Goal: Information Seeking & Learning: Learn about a topic

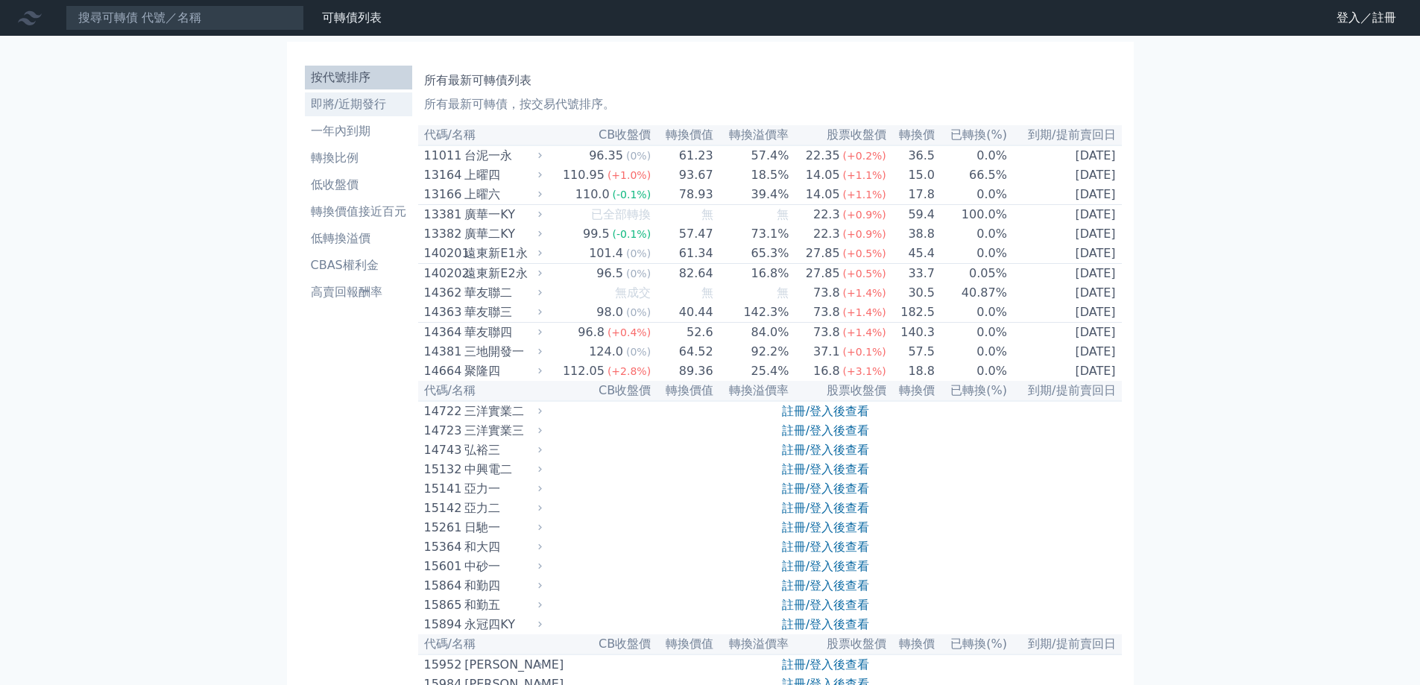
click at [373, 112] on li "即將/近期發行" at bounding box center [358, 104] width 107 height 18
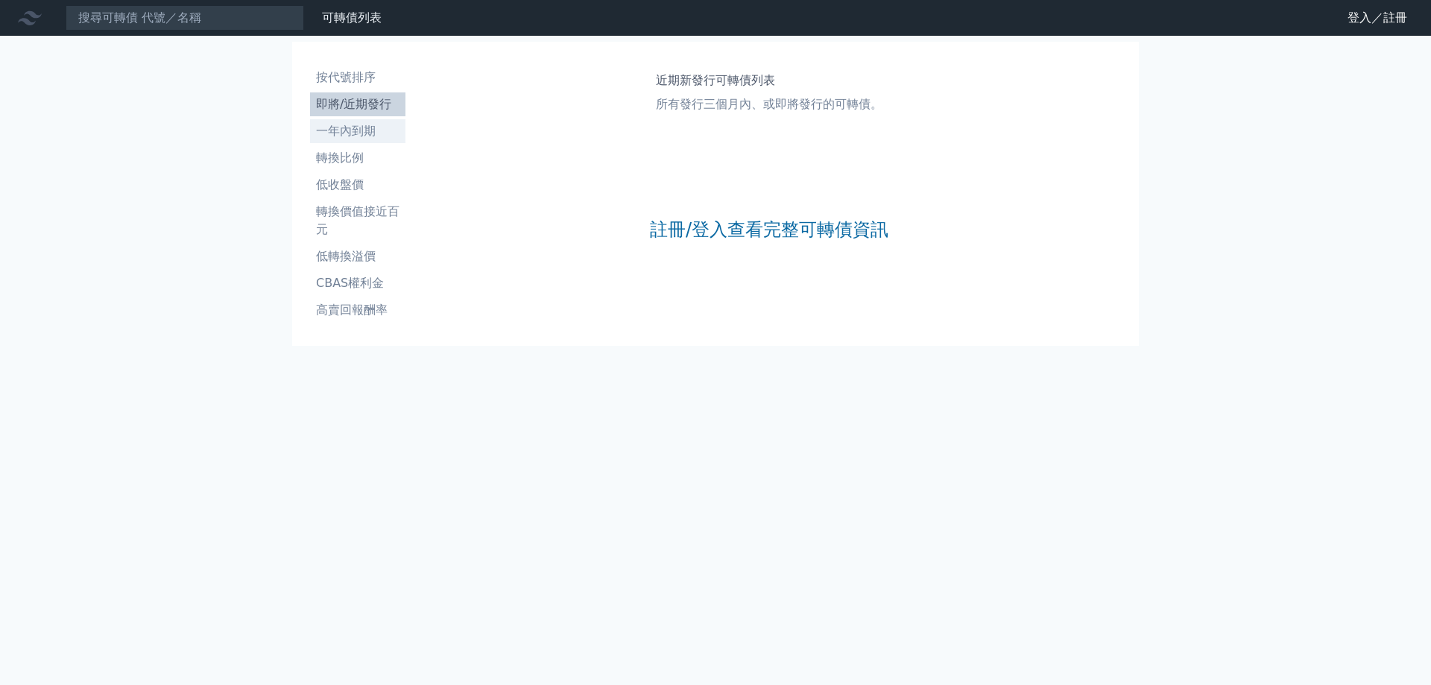
click at [359, 136] on li "一年內到期" at bounding box center [357, 131] width 95 height 18
click at [758, 239] on link "註冊/登入查看完整可轉債資訊" at bounding box center [769, 230] width 239 height 24
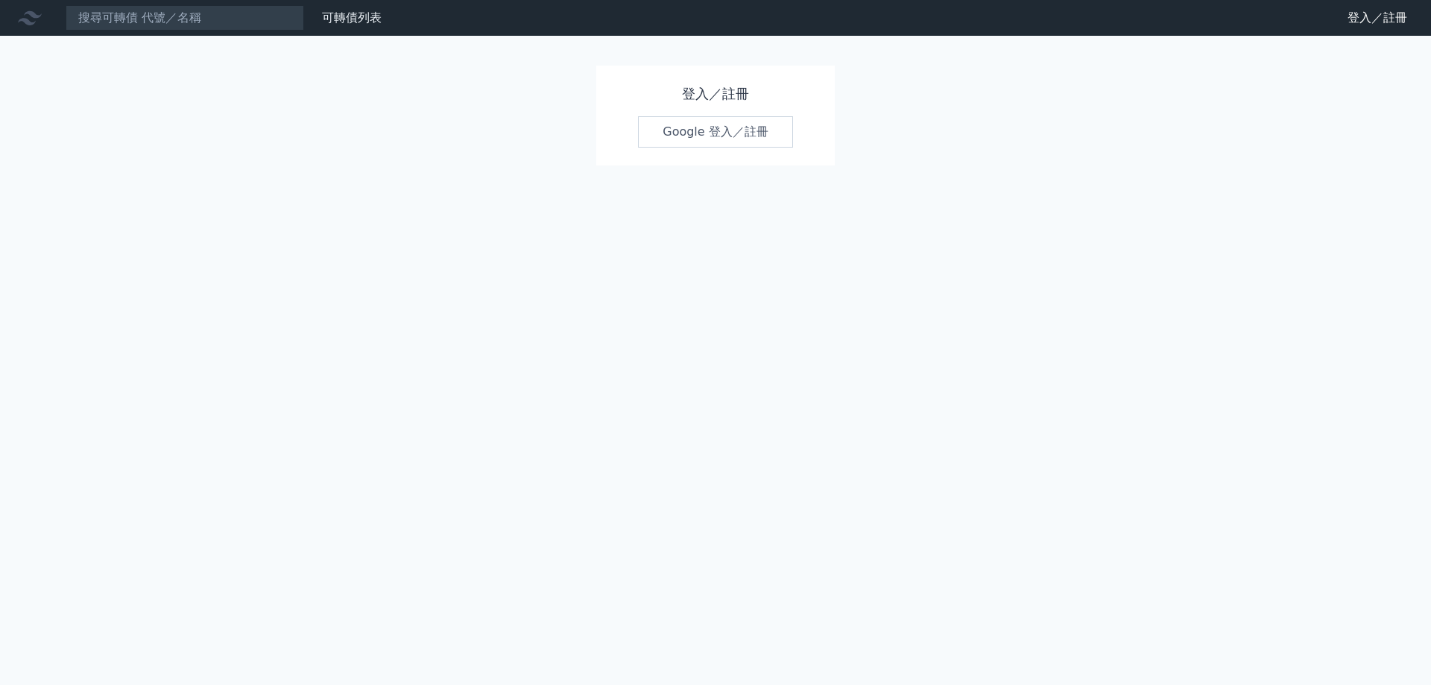
click at [736, 135] on link "Google 登入／註冊" at bounding box center [715, 131] width 155 height 31
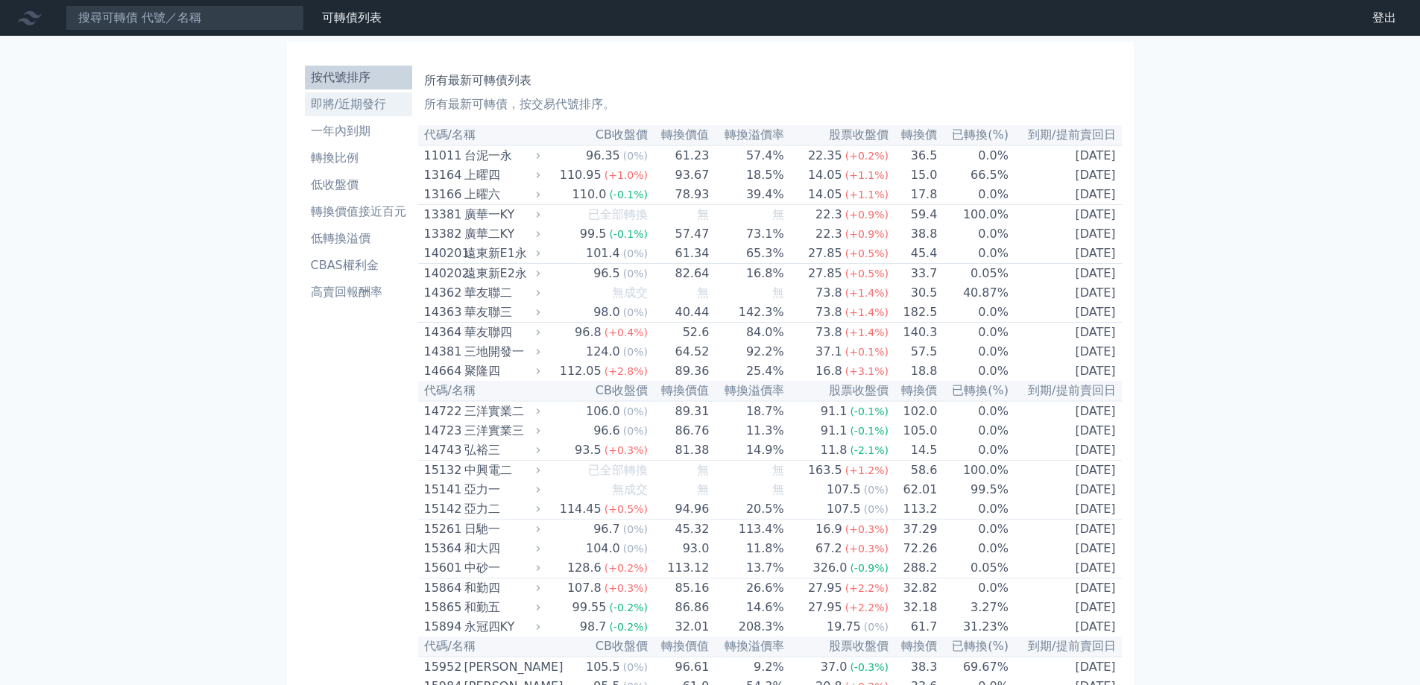
click at [380, 110] on li "即將/近期發行" at bounding box center [358, 104] width 107 height 18
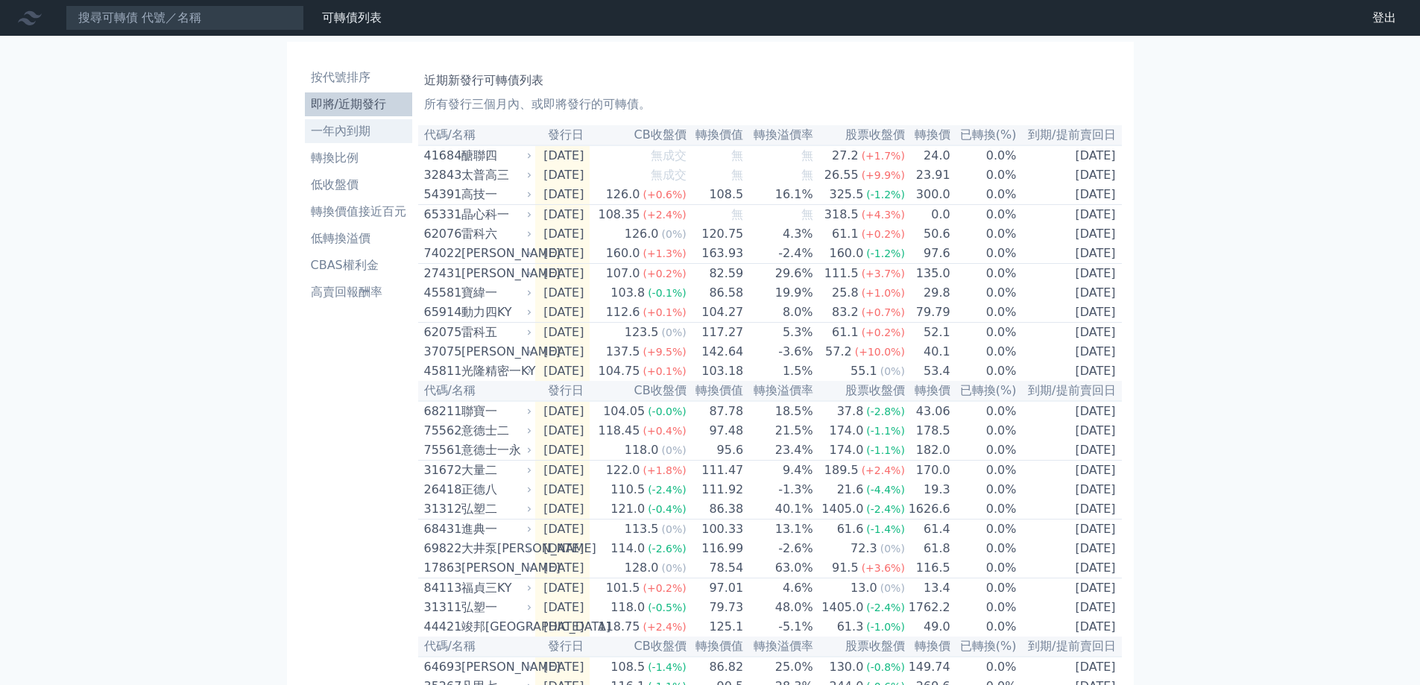
click at [366, 127] on li "一年內到期" at bounding box center [358, 131] width 107 height 18
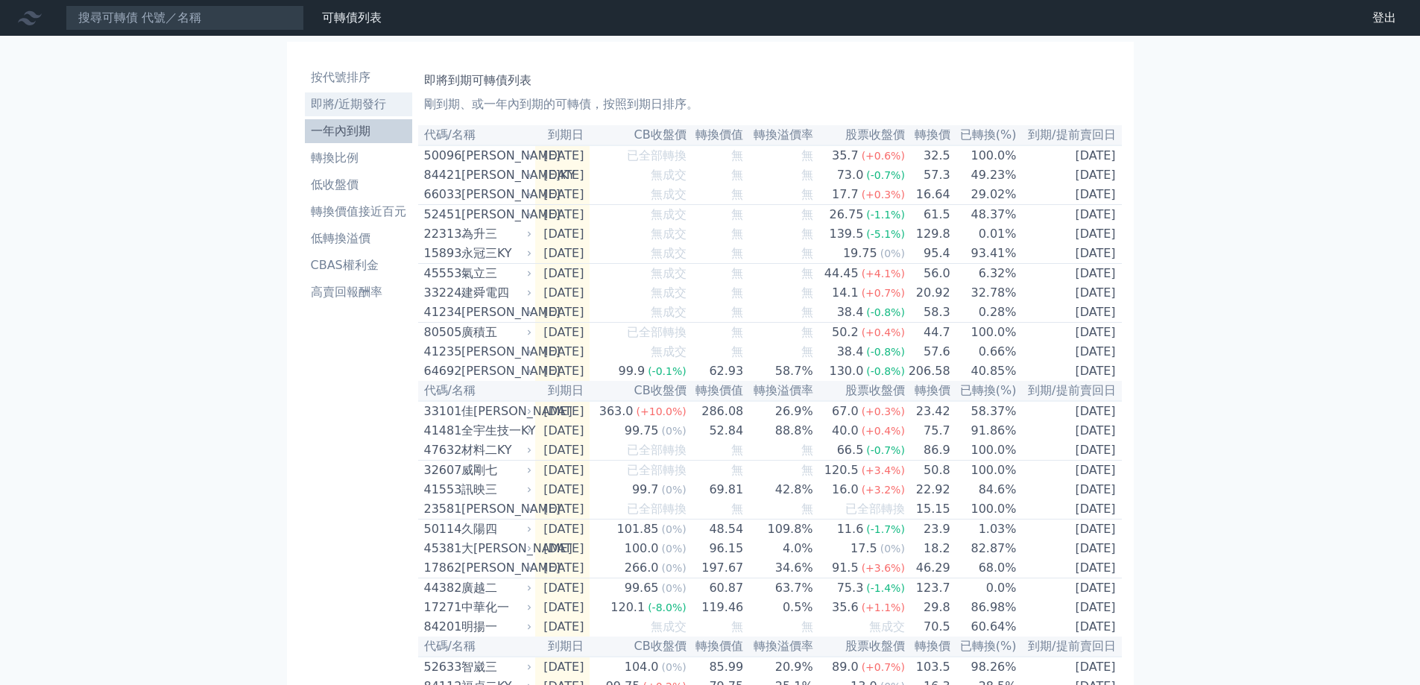
click at [391, 98] on li "即將/近期發行" at bounding box center [358, 104] width 107 height 18
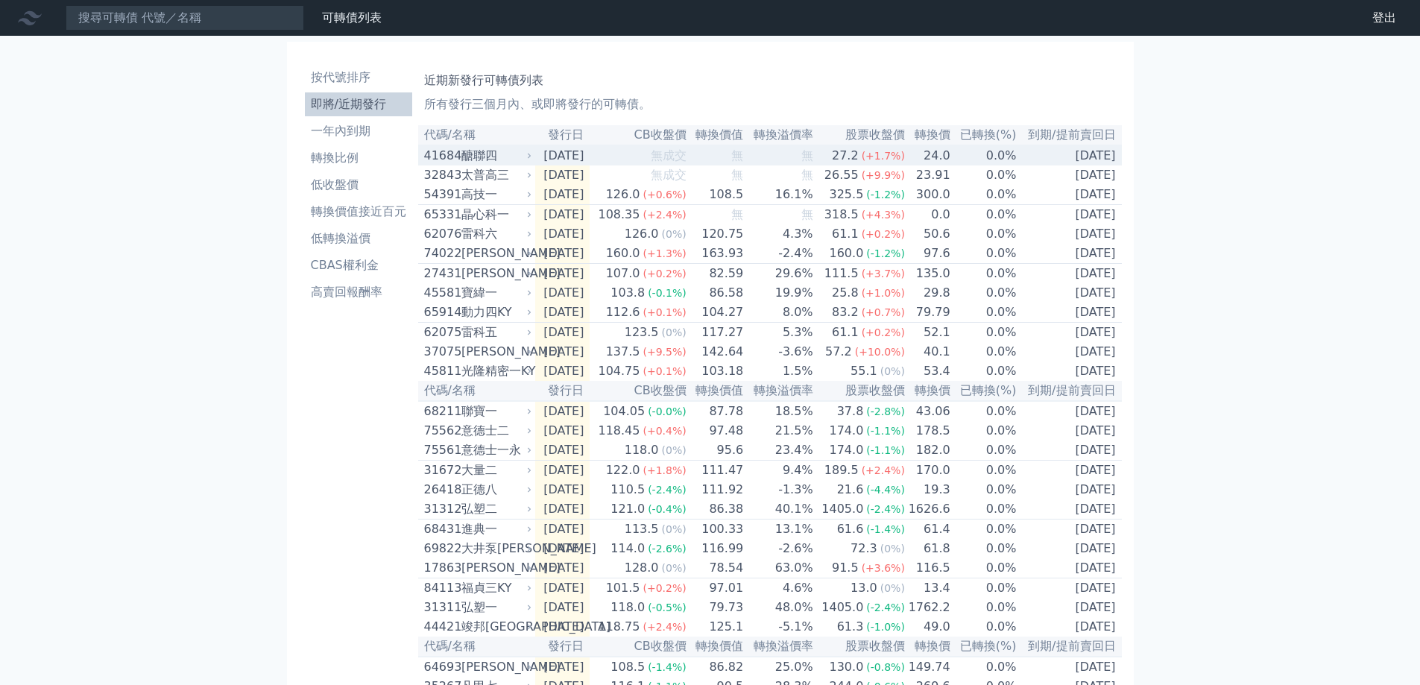
click at [489, 162] on div "醣聯四" at bounding box center [495, 156] width 68 height 18
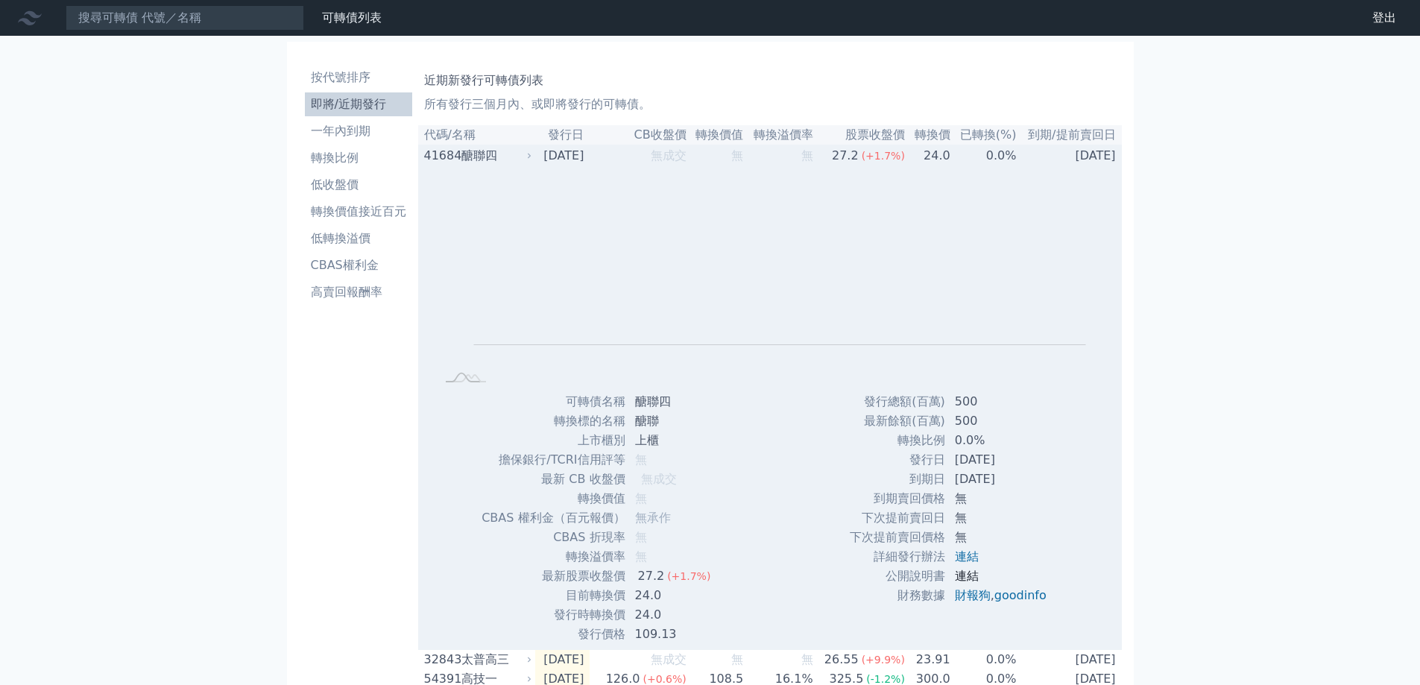
click at [966, 579] on link "連結" at bounding box center [967, 576] width 24 height 14
click at [968, 562] on link "連結" at bounding box center [967, 556] width 24 height 14
click at [347, 101] on li "即將/近期發行" at bounding box center [358, 104] width 107 height 18
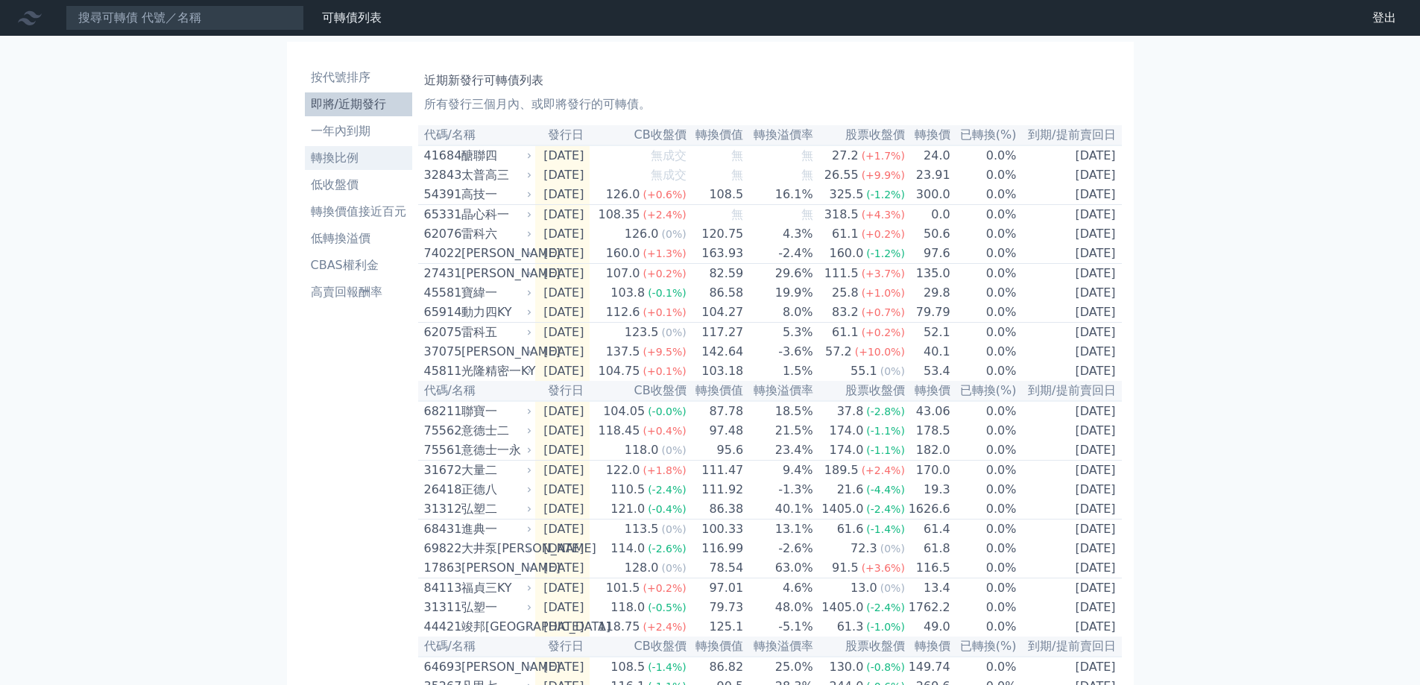
click at [385, 151] on li "轉換比例" at bounding box center [358, 158] width 107 height 18
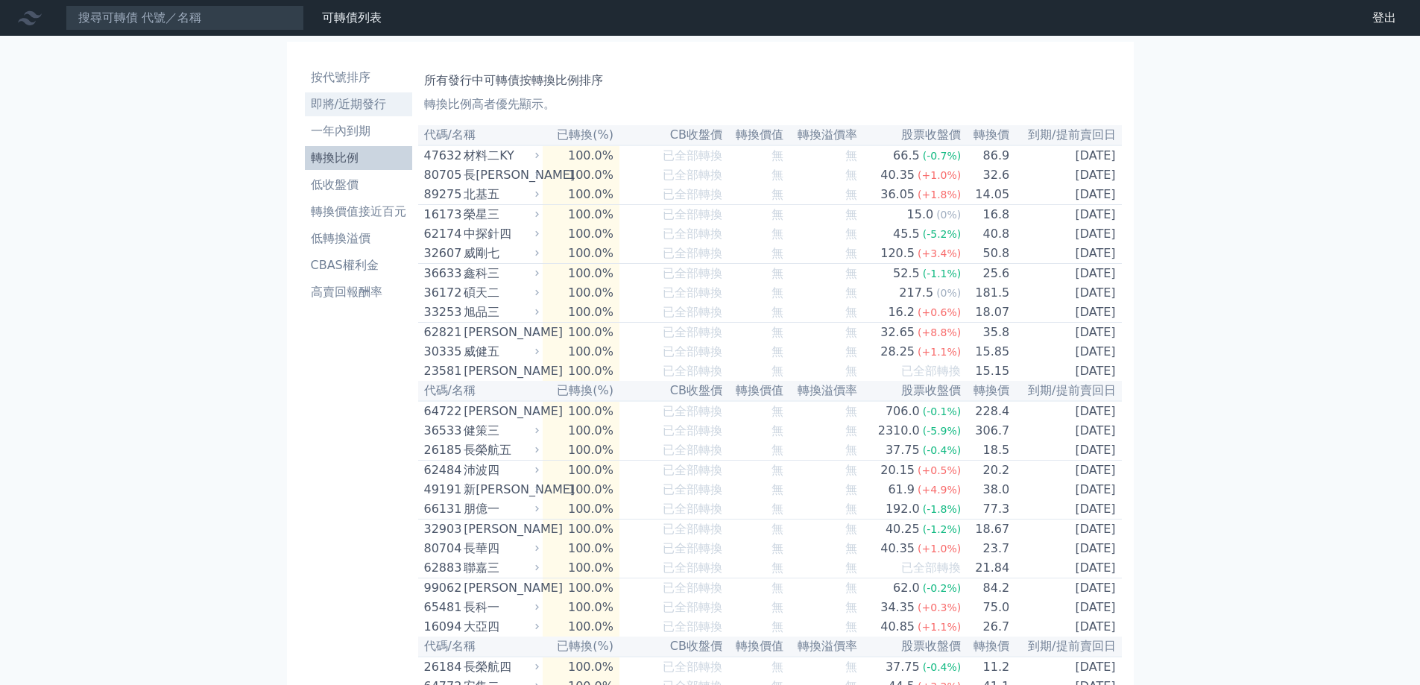
click at [378, 113] on link "即將/近期發行" at bounding box center [358, 104] width 107 height 24
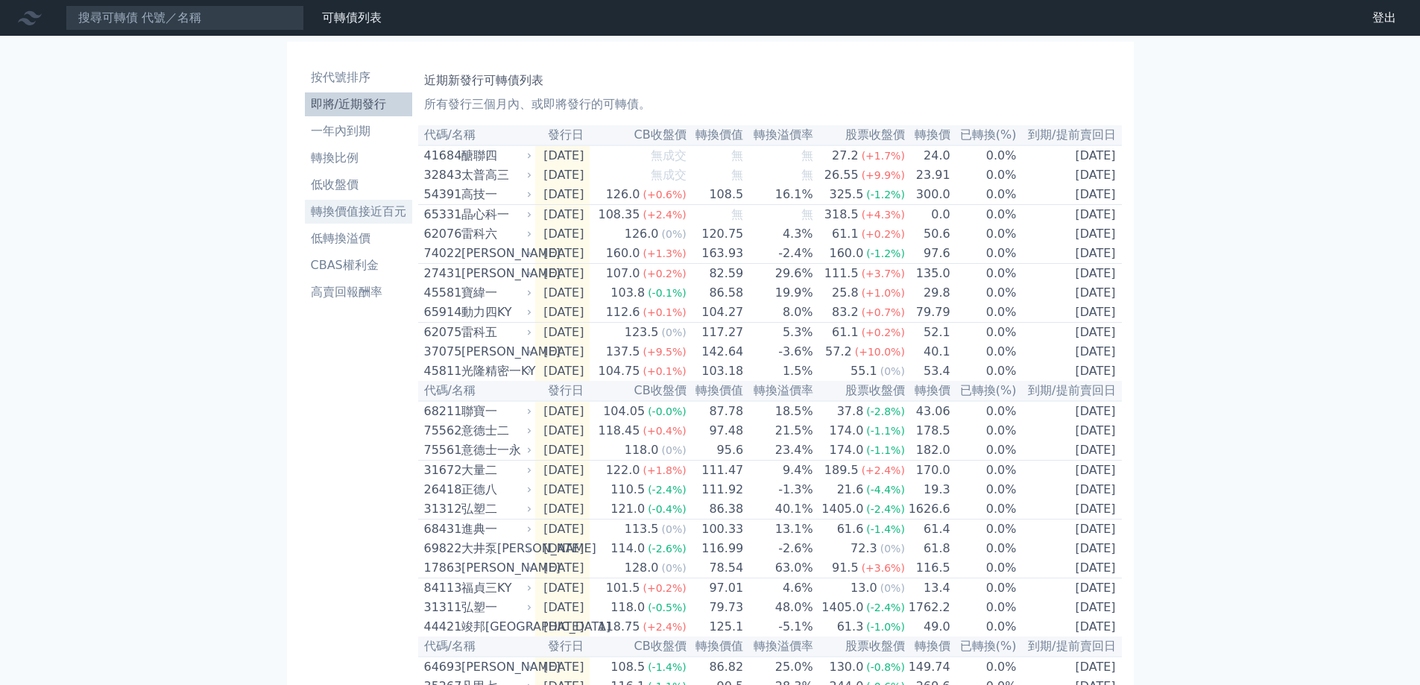
click at [379, 220] on li "轉換價值接近百元" at bounding box center [358, 212] width 107 height 18
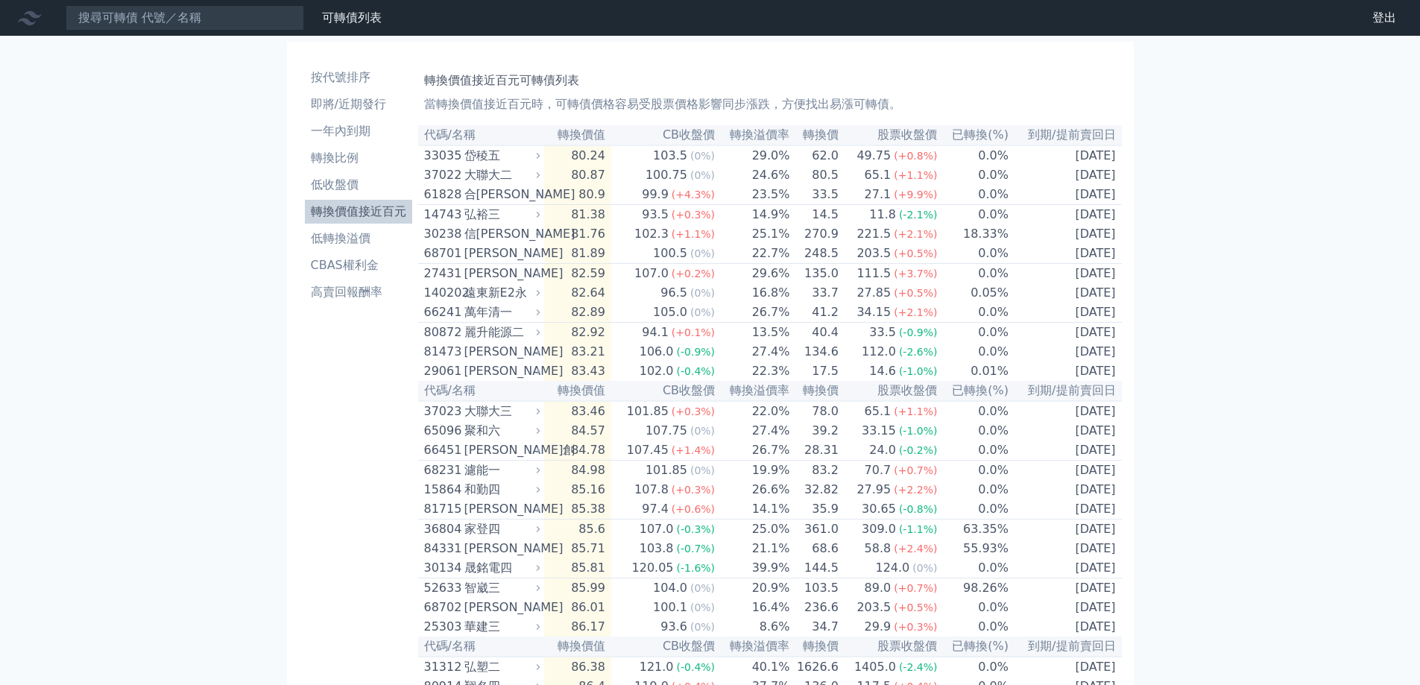
click at [706, 139] on th "CB收盤價" at bounding box center [663, 135] width 104 height 20
drag, startPoint x: 525, startPoint y: 221, endPoint x: 567, endPoint y: 218, distance: 41.9
click at [567, 218] on tr "14743 弘裕三 81.38 93.5 (+0.3%) 14.9% 14.5 11.8 (-2.1%) 0.0% [DATE]" at bounding box center [770, 215] width 704 height 20
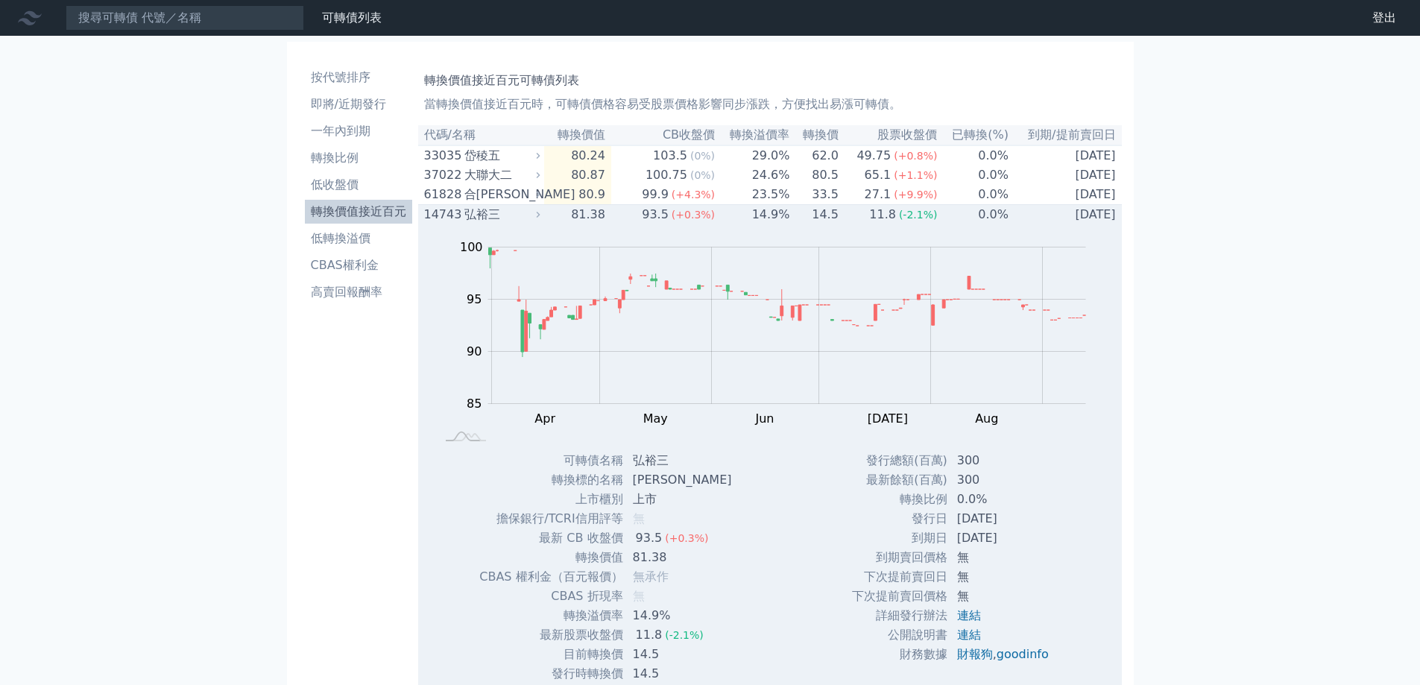
click at [543, 219] on icon at bounding box center [538, 214] width 10 height 10
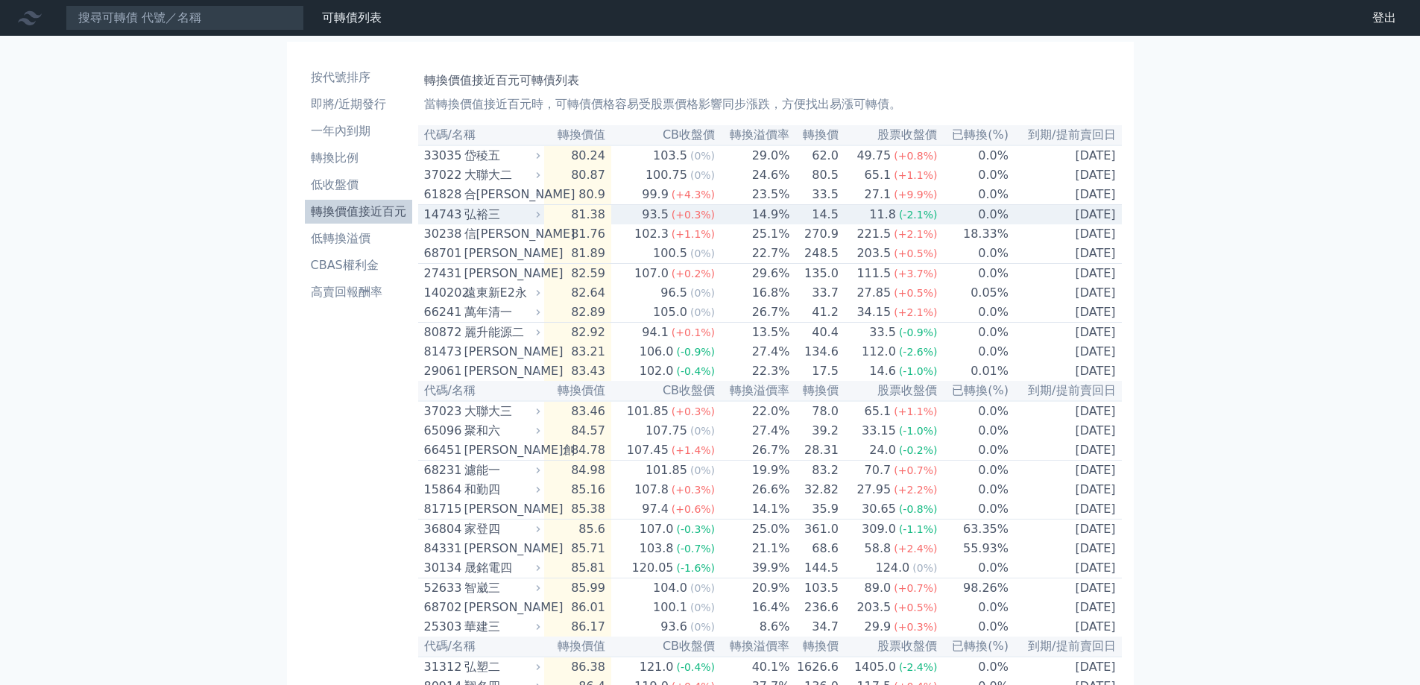
click at [538, 219] on icon at bounding box center [538, 214] width 10 height 10
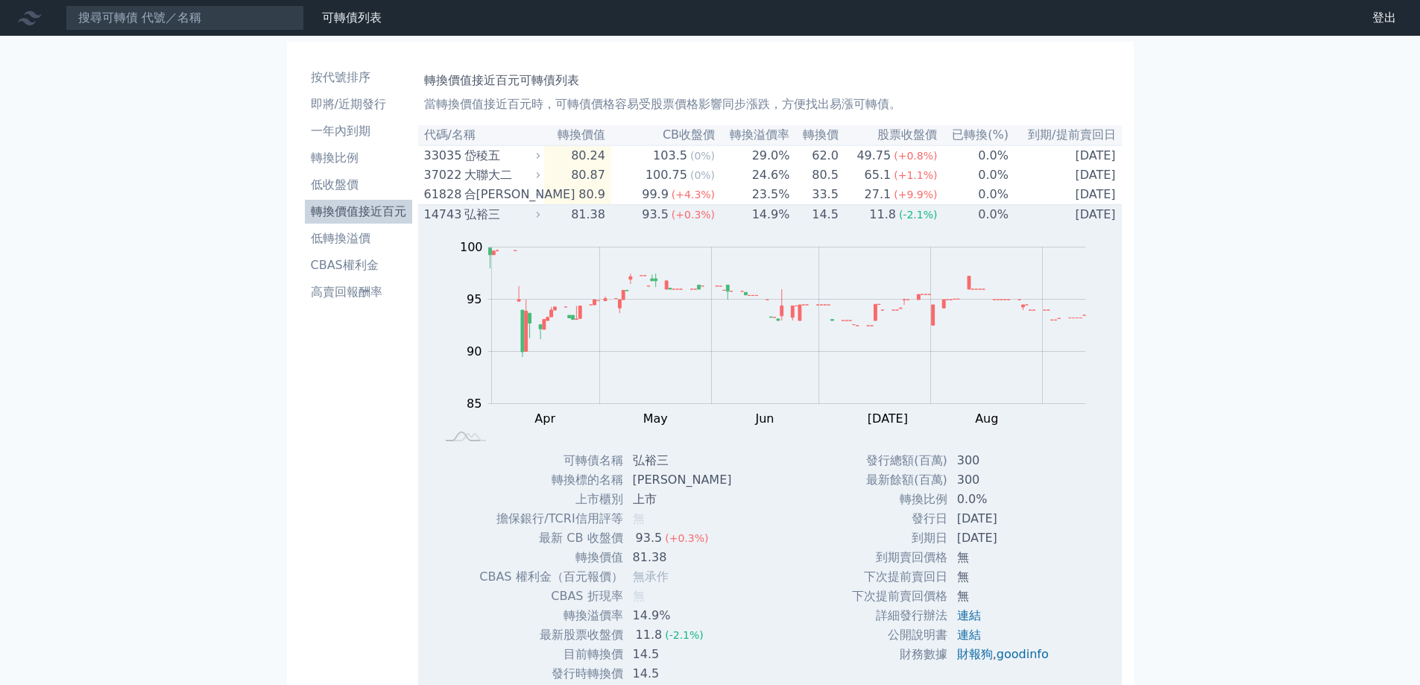
click at [538, 219] on icon at bounding box center [538, 214] width 10 height 10
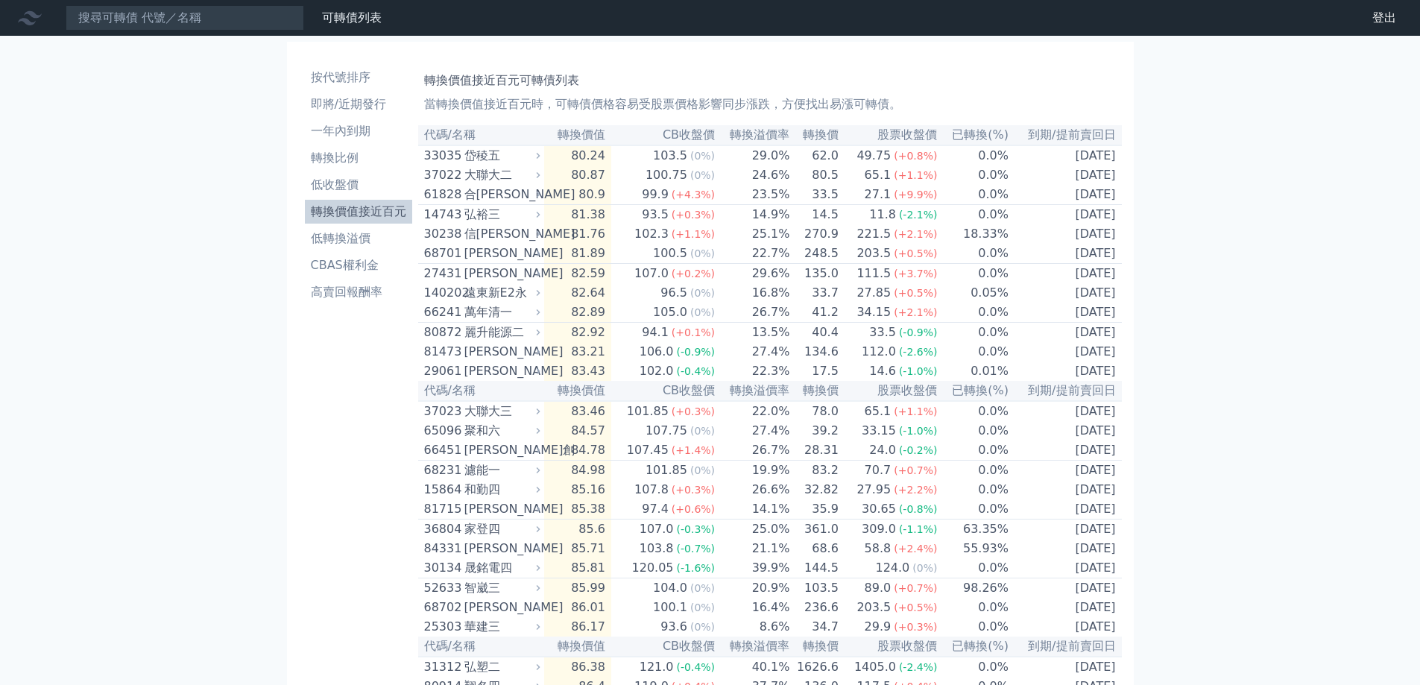
click at [704, 139] on th "CB收盤價" at bounding box center [663, 135] width 104 height 20
click at [543, 219] on icon at bounding box center [538, 214] width 10 height 10
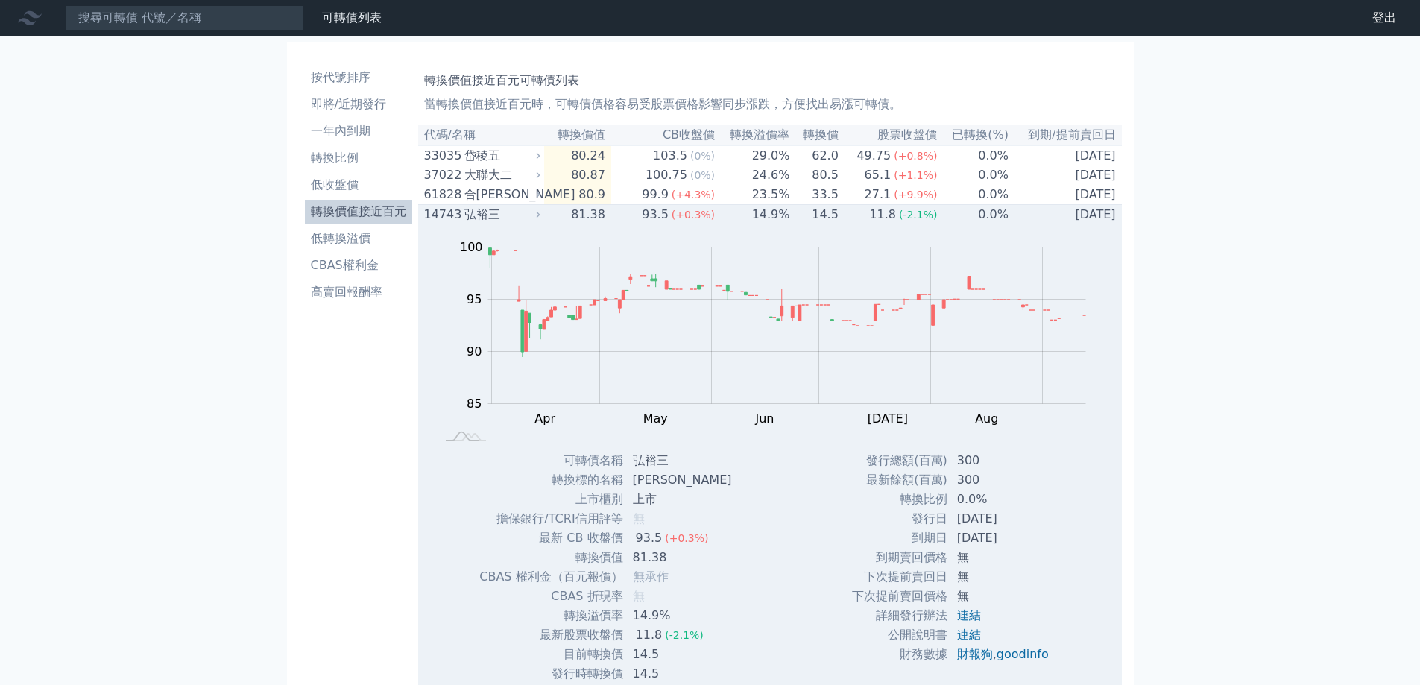
click at [543, 219] on icon at bounding box center [538, 214] width 10 height 10
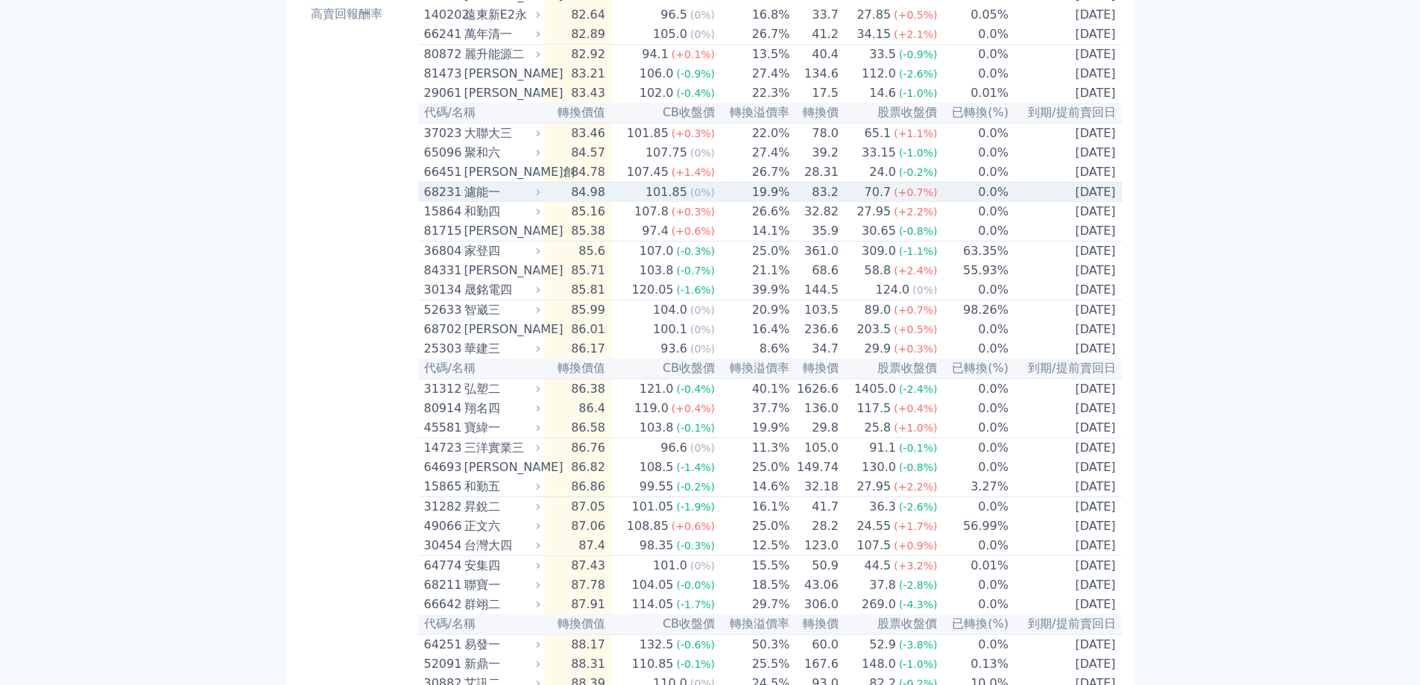
scroll to position [298, 0]
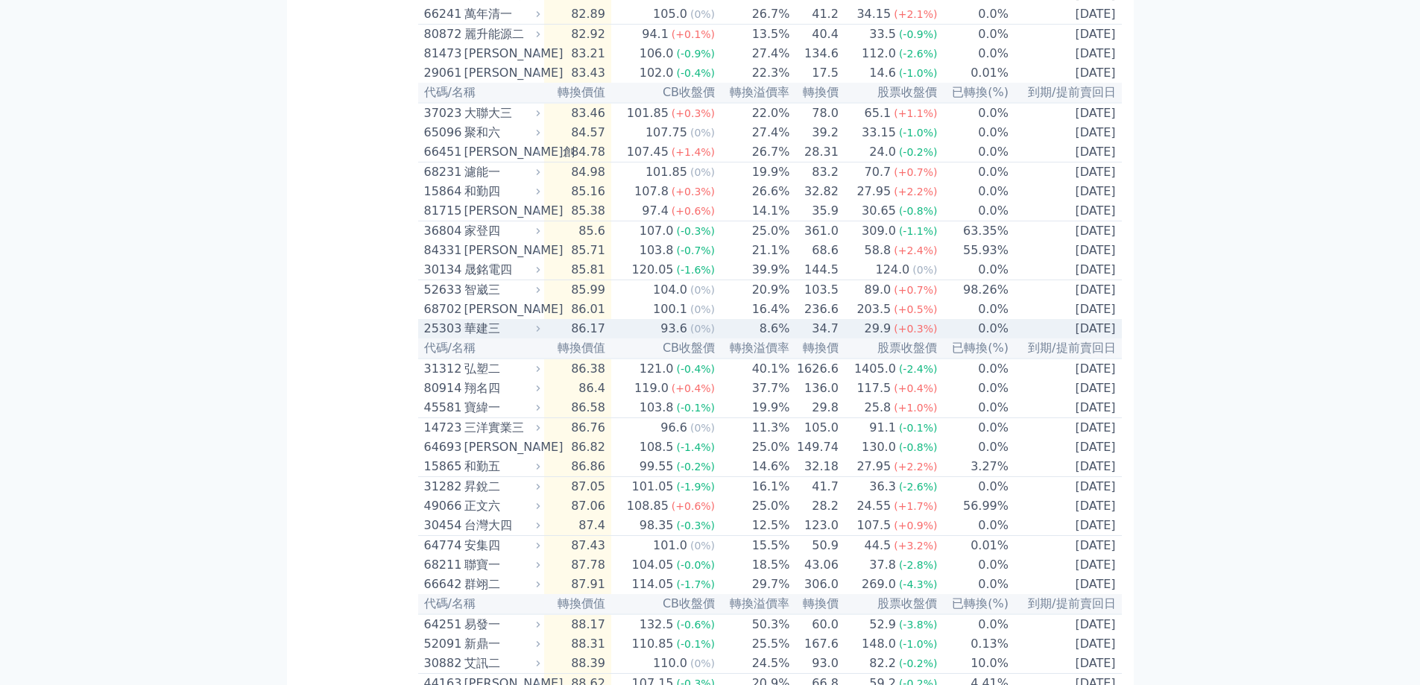
click at [541, 333] on icon at bounding box center [538, 328] width 10 height 10
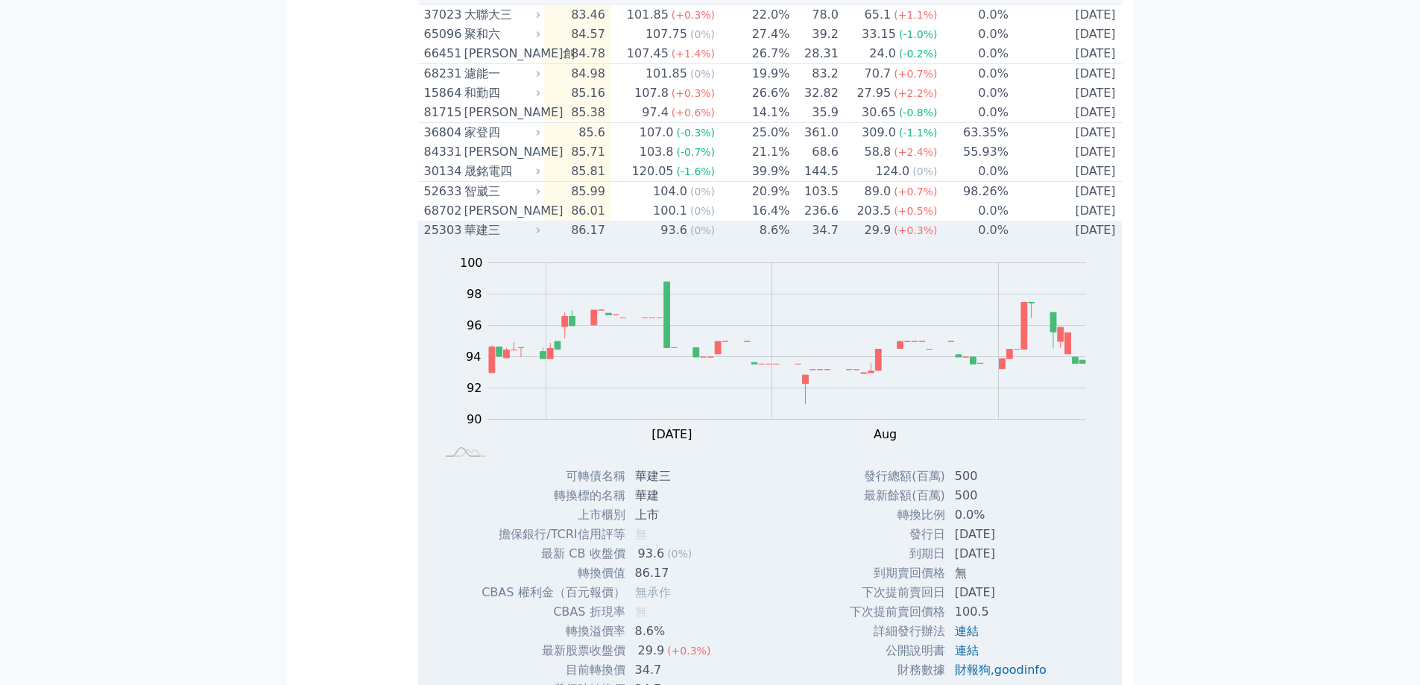
scroll to position [373, 0]
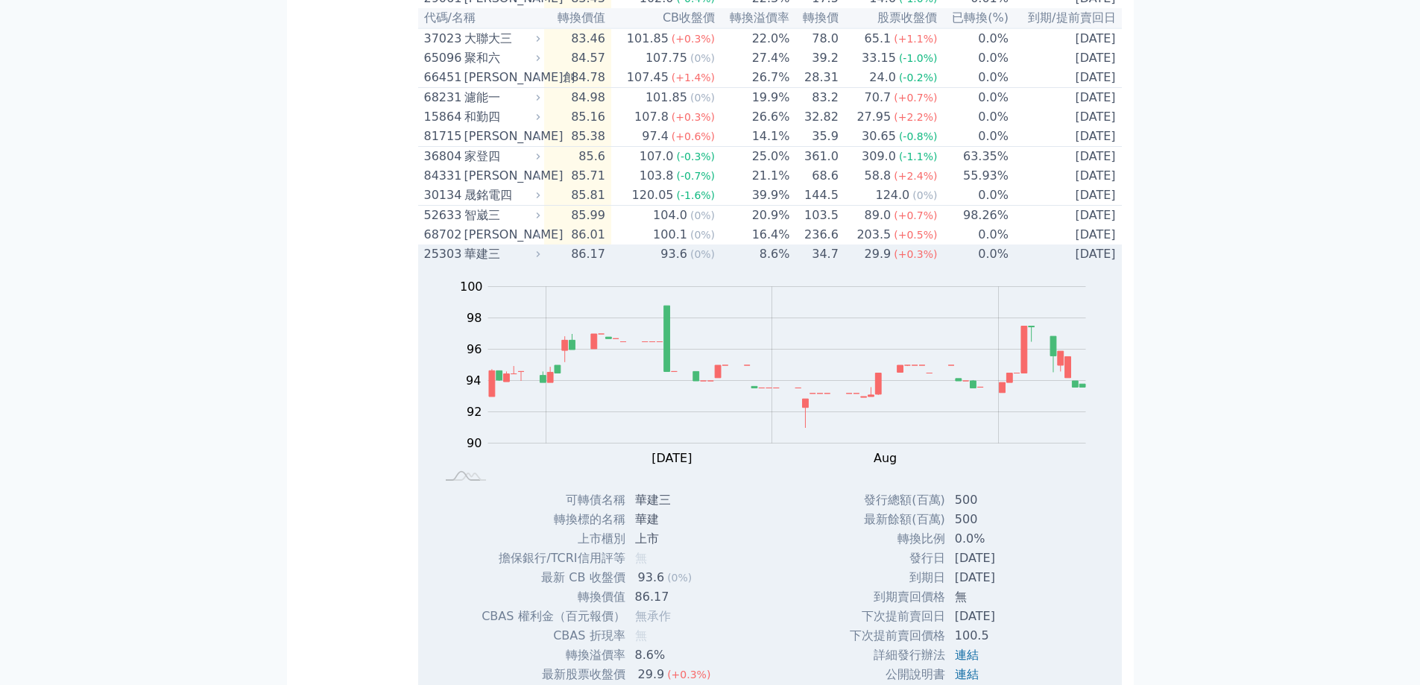
click at [543, 259] on icon at bounding box center [538, 254] width 10 height 10
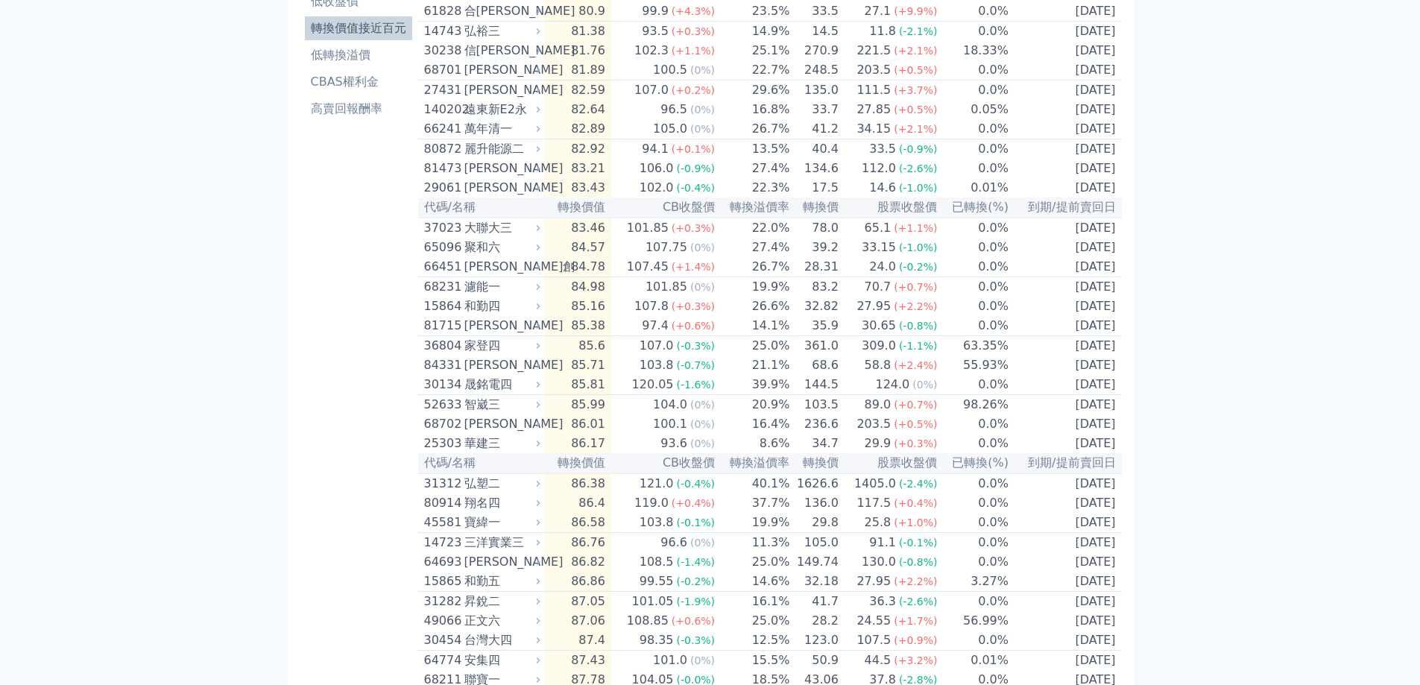
scroll to position [0, 0]
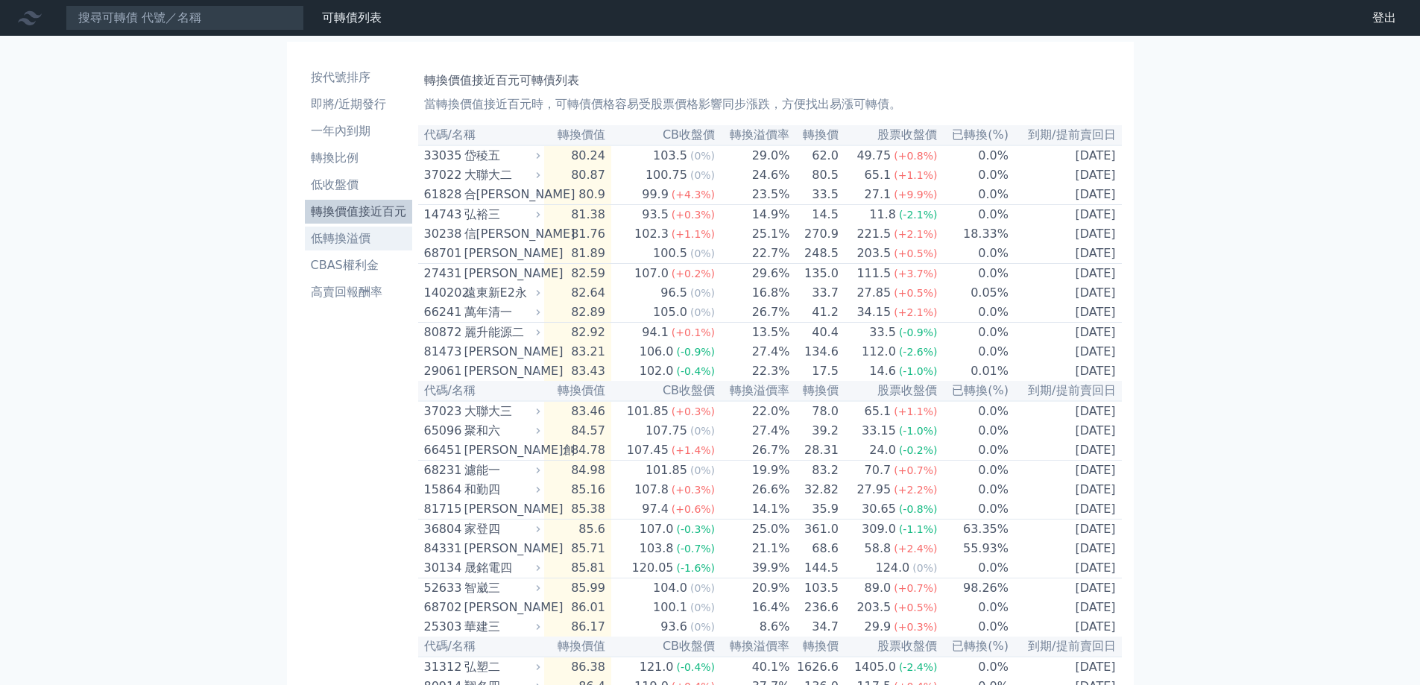
click at [364, 237] on li "低轉換溢價" at bounding box center [358, 239] width 107 height 18
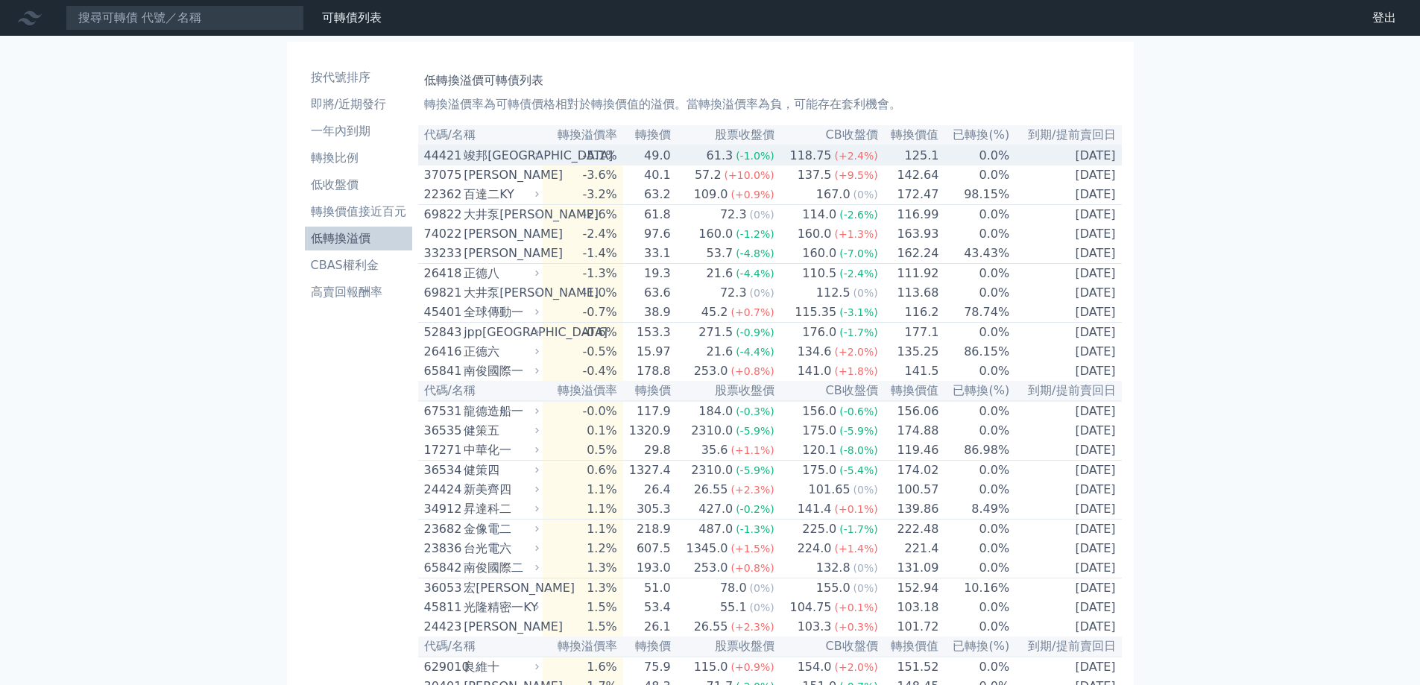
click at [536, 163] on div "竣邦[GEOGRAPHIC_DATA]" at bounding box center [500, 156] width 72 height 18
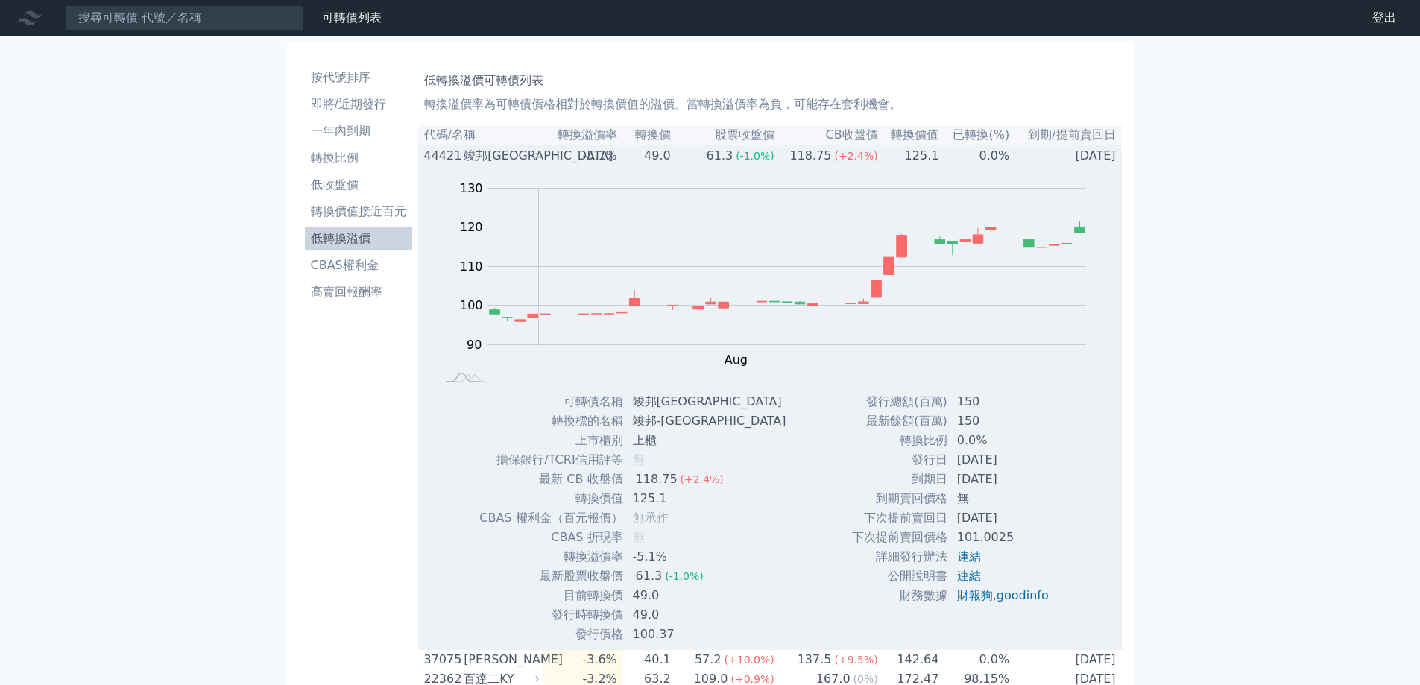
click at [537, 160] on icon at bounding box center [537, 156] width 10 height 10
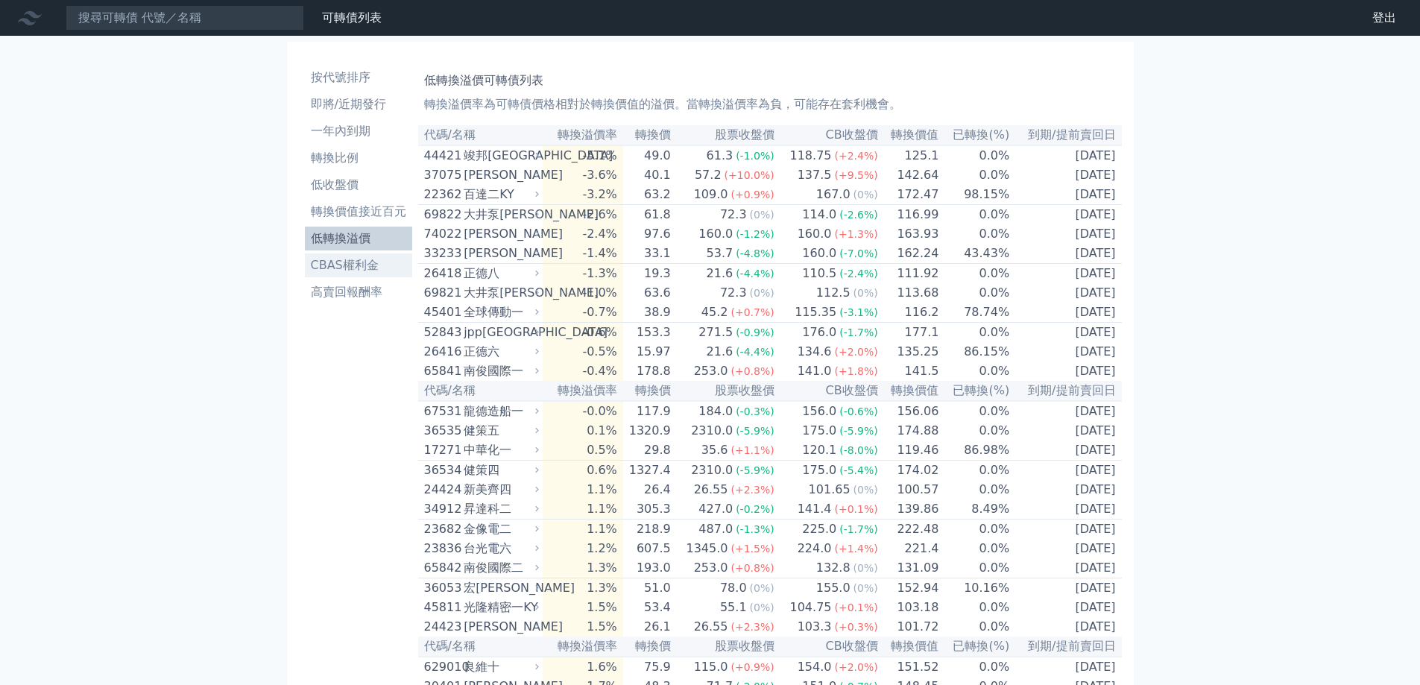
click at [352, 265] on li "CBAS權利金" at bounding box center [358, 265] width 107 height 18
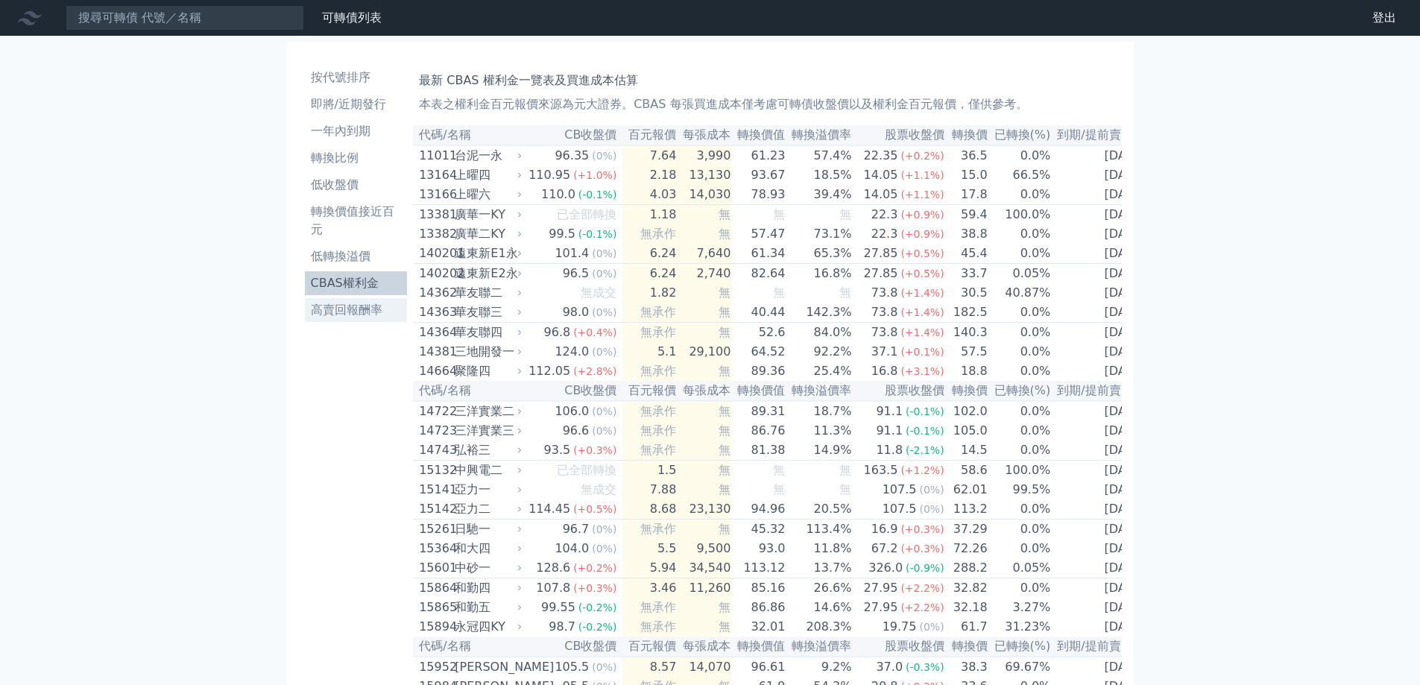
click at [334, 321] on link "高賣回報酬率" at bounding box center [356, 310] width 103 height 24
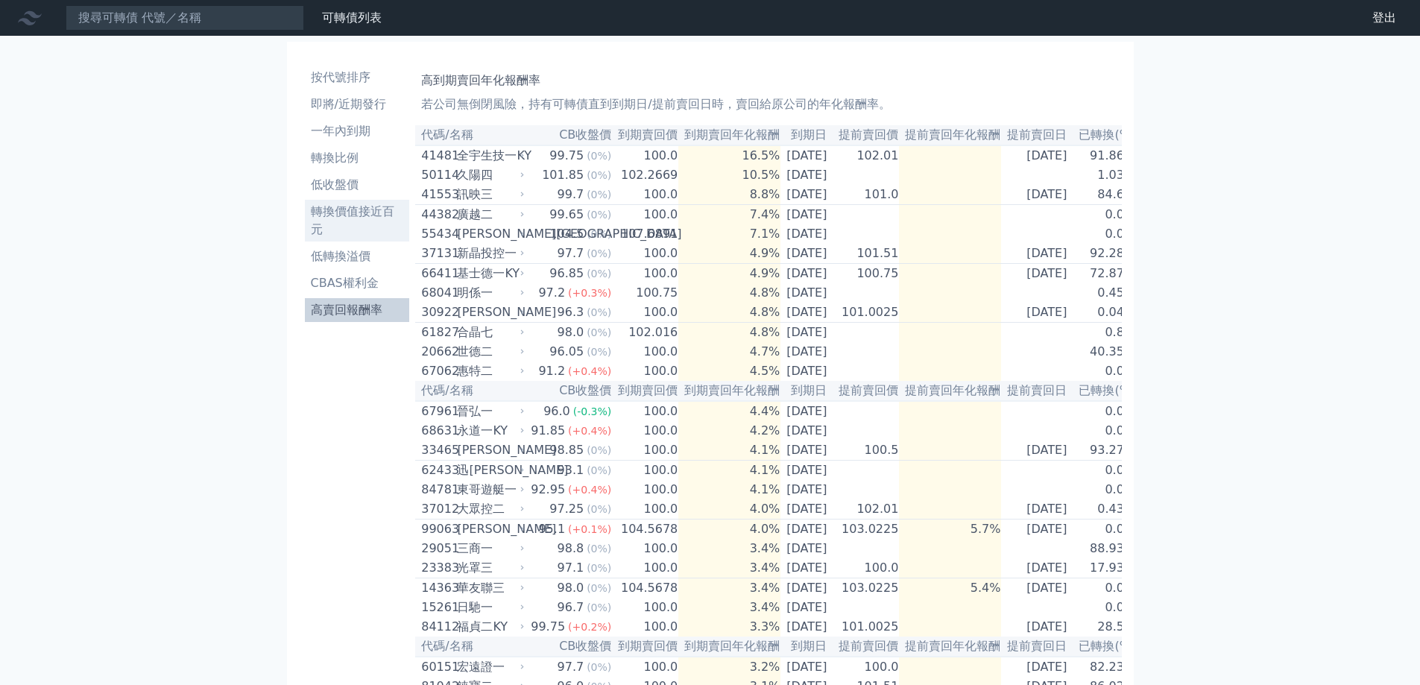
click at [371, 209] on li "轉換價值接近百元" at bounding box center [357, 221] width 105 height 36
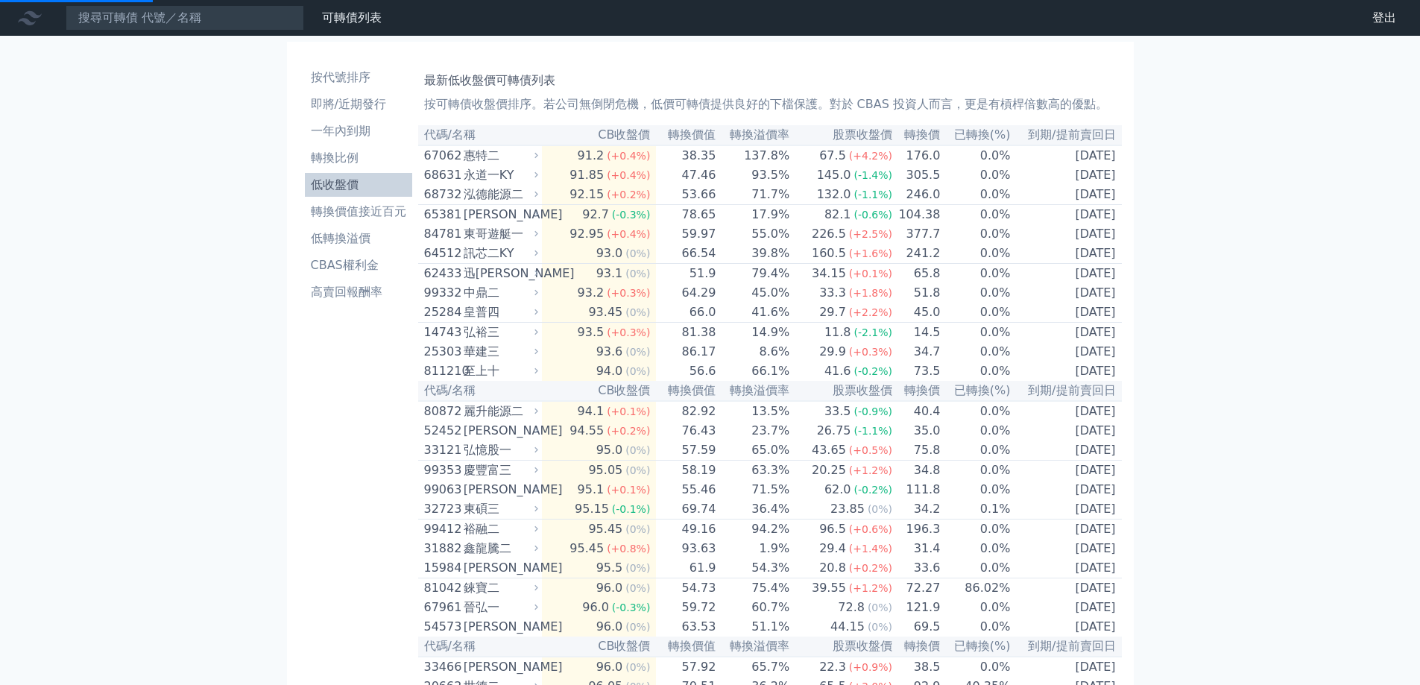
click at [364, 144] on ul "按代號排序 即將/近期發行 一年內到期 轉換比例 低收盤價 轉換價值接近百元 低轉換溢價 CBAS權利金 高賣回報酬率" at bounding box center [358, 185] width 107 height 239
click at [373, 162] on li "轉換比例" at bounding box center [358, 158] width 107 height 18
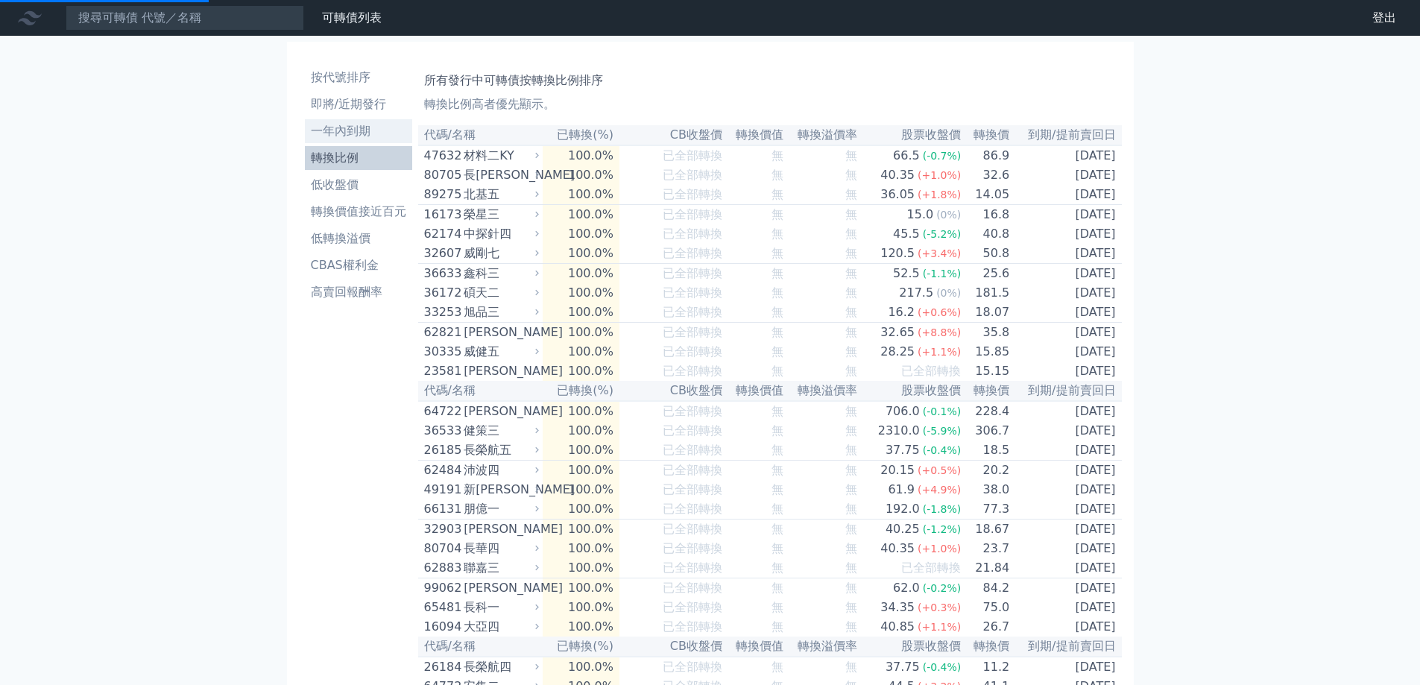
click at [370, 136] on li "一年內到期" at bounding box center [358, 131] width 107 height 18
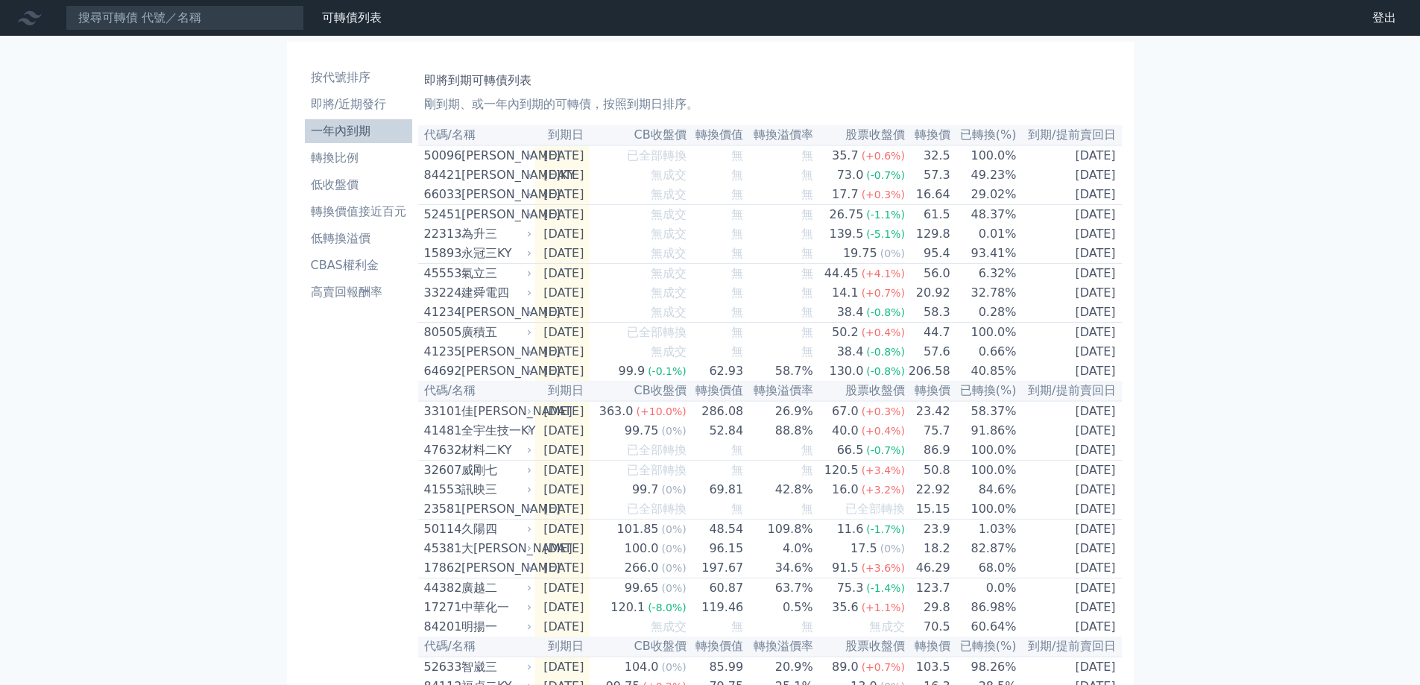
click at [371, 133] on li "一年內到期" at bounding box center [358, 131] width 107 height 18
click at [355, 168] on link "轉換比例" at bounding box center [358, 158] width 107 height 24
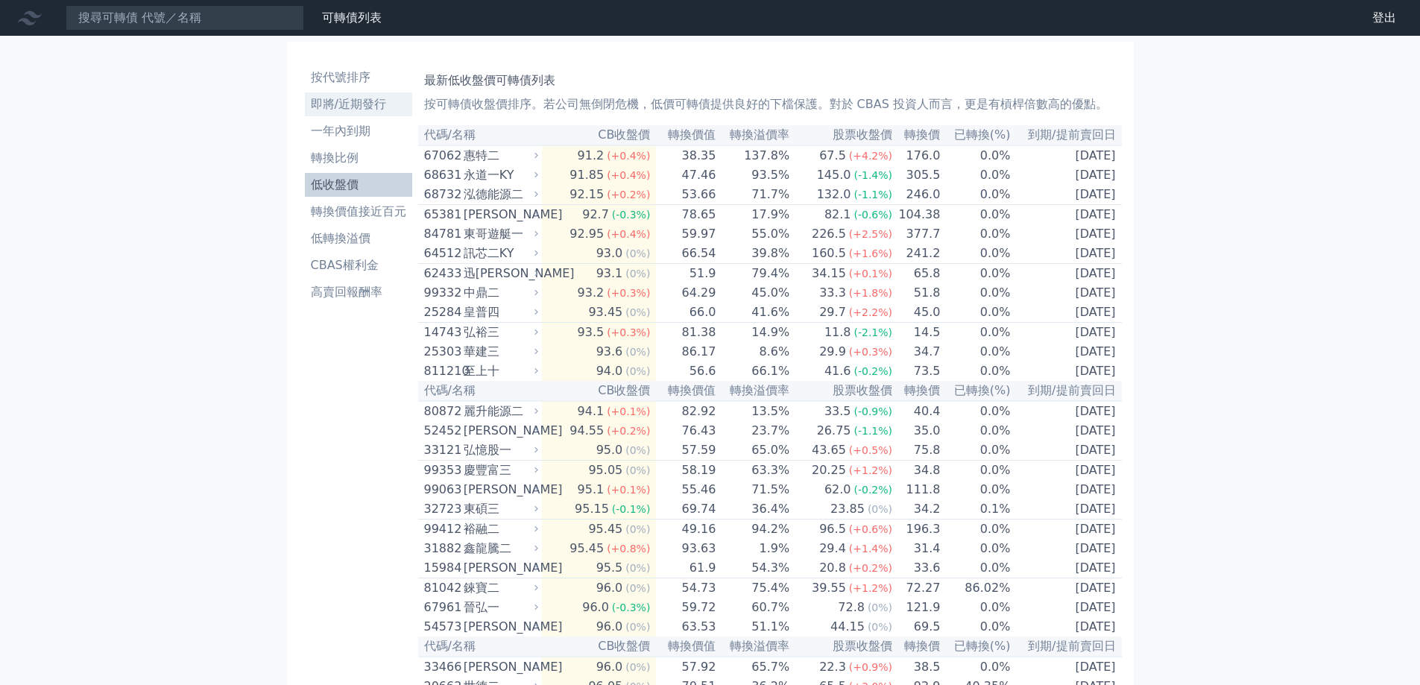
click at [372, 100] on li "即將/近期發行" at bounding box center [358, 104] width 107 height 18
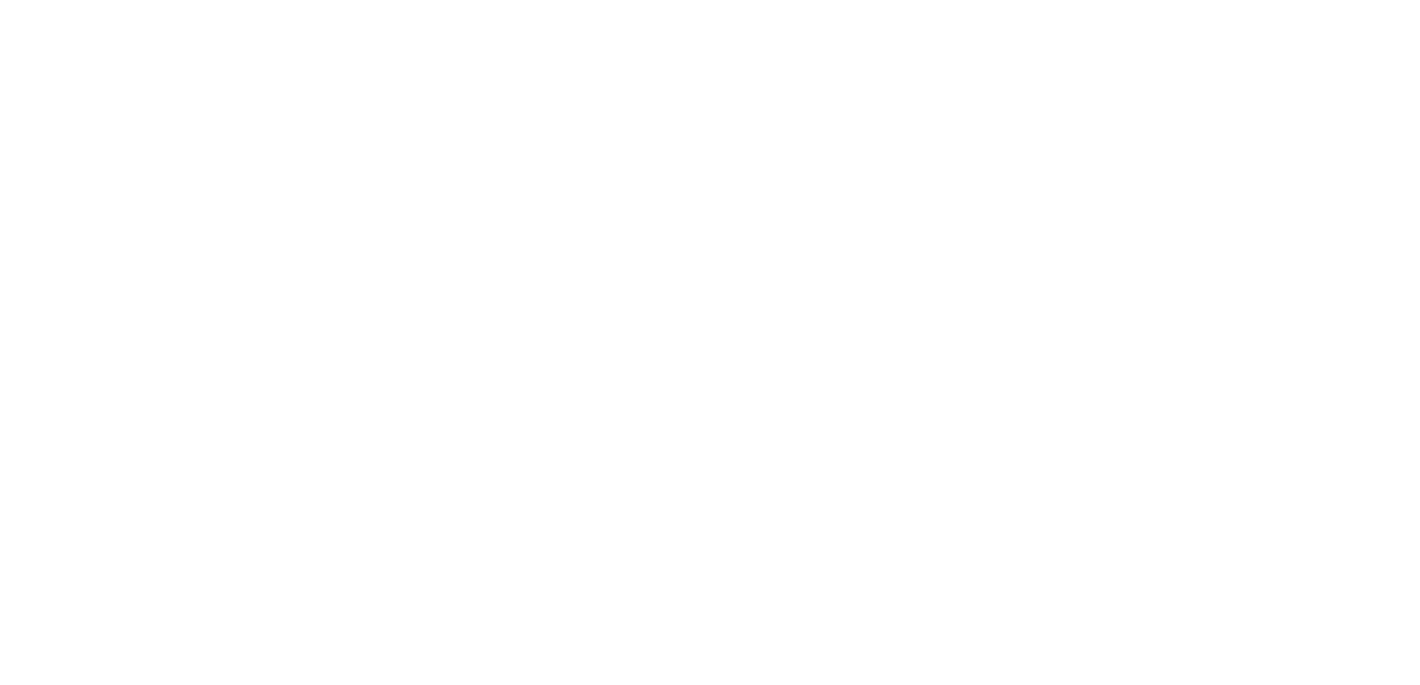
click th "CB收盤價"
click li "一年內到期"
click li "轉換比例"
click li "低收盤價"
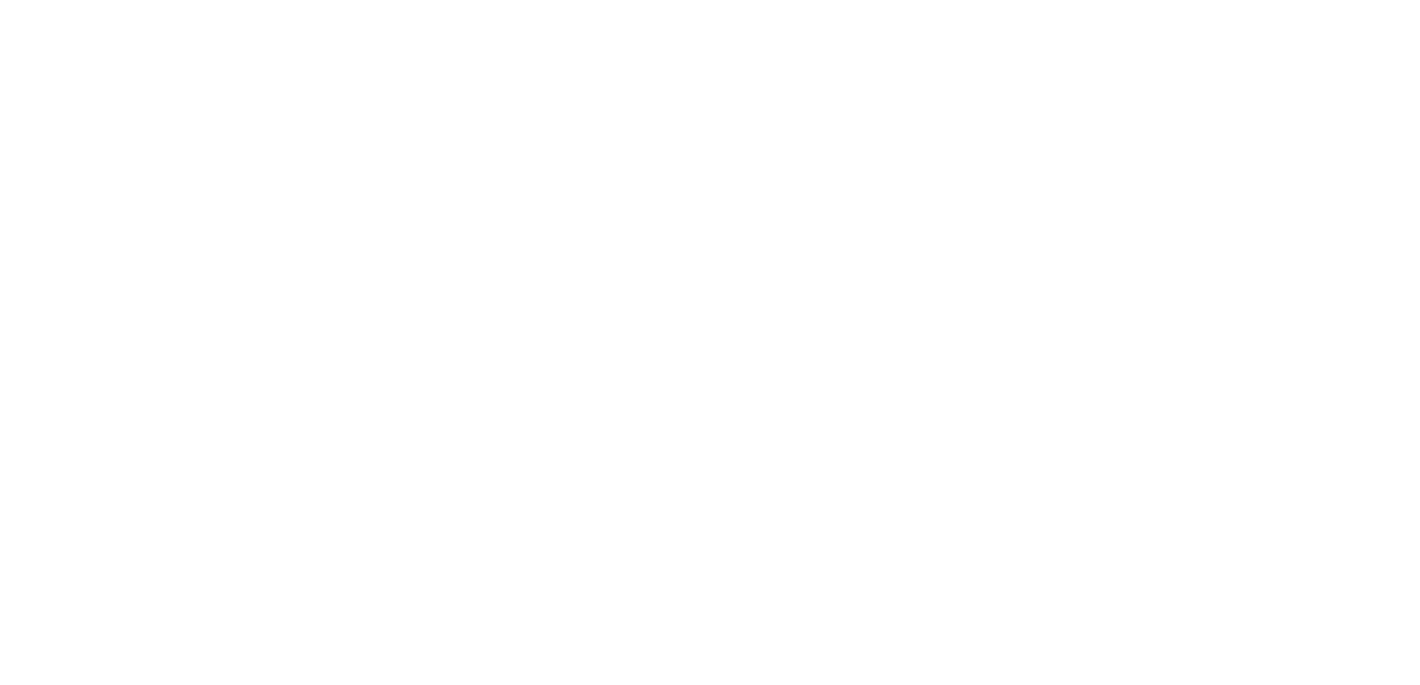
click div "惠特二"
click link "連結"
click div "惠特二"
click link "連結"
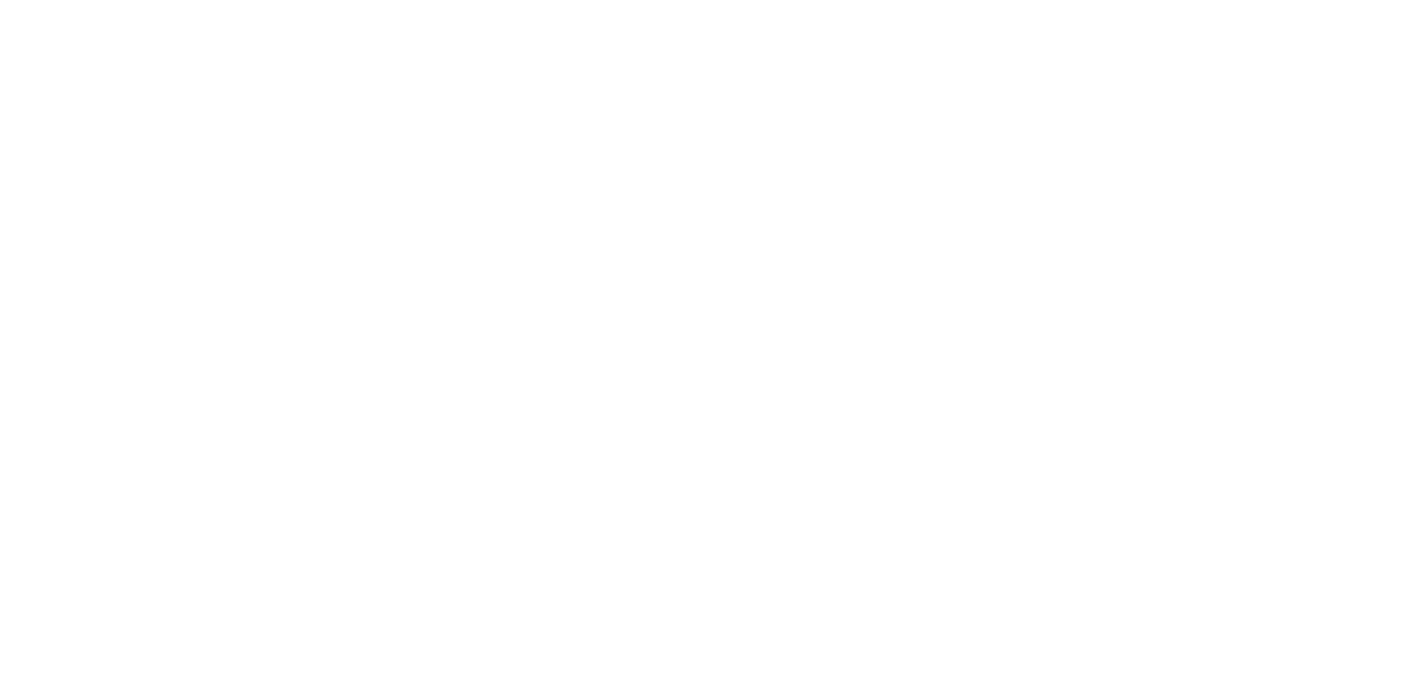
click div "惠特二"
click div "永道一KY"
click link "連結"
click div "永道一KY"
